Goal: Information Seeking & Learning: Find specific fact

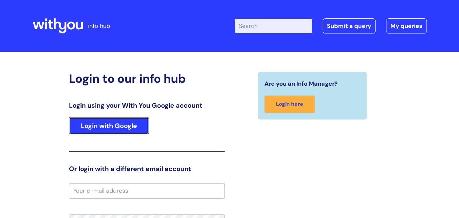
click at [112, 134] on link "Login with Google" at bounding box center [109, 125] width 80 height 17
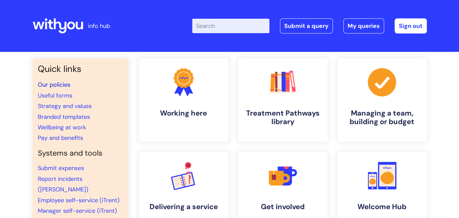
click at [59, 85] on link "Our policies" at bounding box center [54, 85] width 33 height 8
click at [236, 26] on input "Enter your search term here..." at bounding box center [230, 26] width 77 height 14
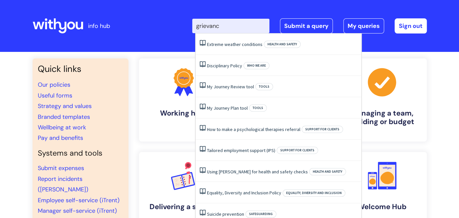
type input "grievance"
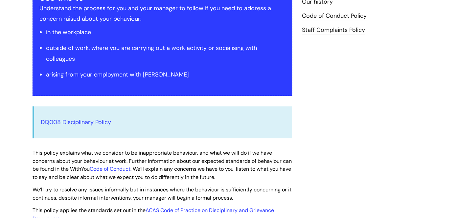
scroll to position [170, 0]
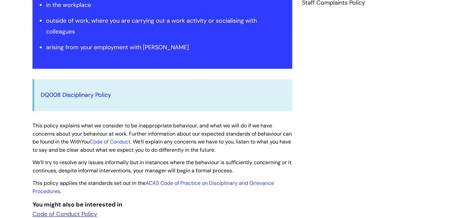
click at [82, 97] on link "DQ008 Disciplinary Policy" at bounding box center [76, 95] width 70 height 8
